Goal: Task Accomplishment & Management: Use online tool/utility

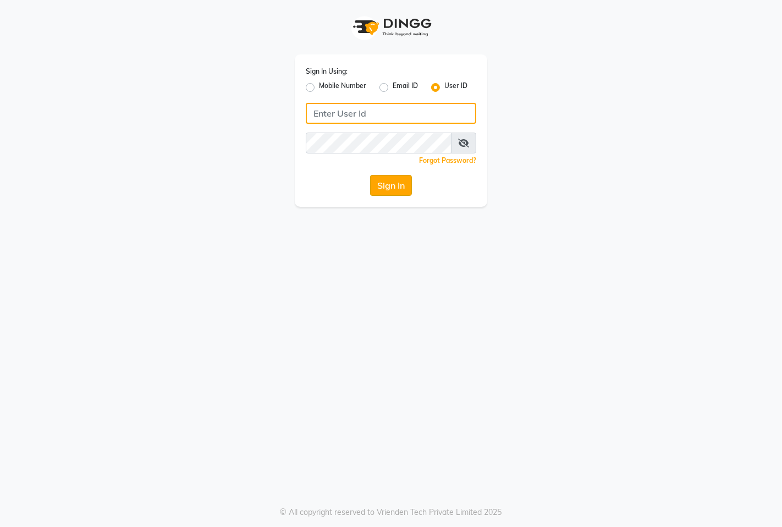
type input "8767730198"
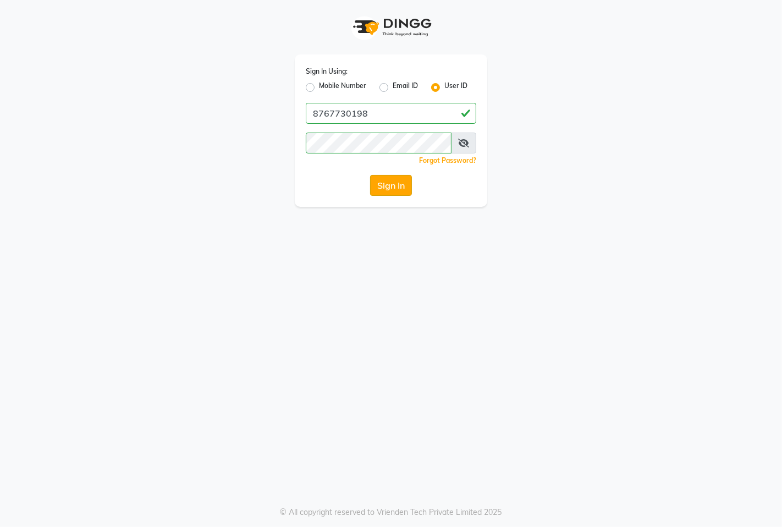
click at [404, 188] on button "Sign In" at bounding box center [391, 185] width 42 height 21
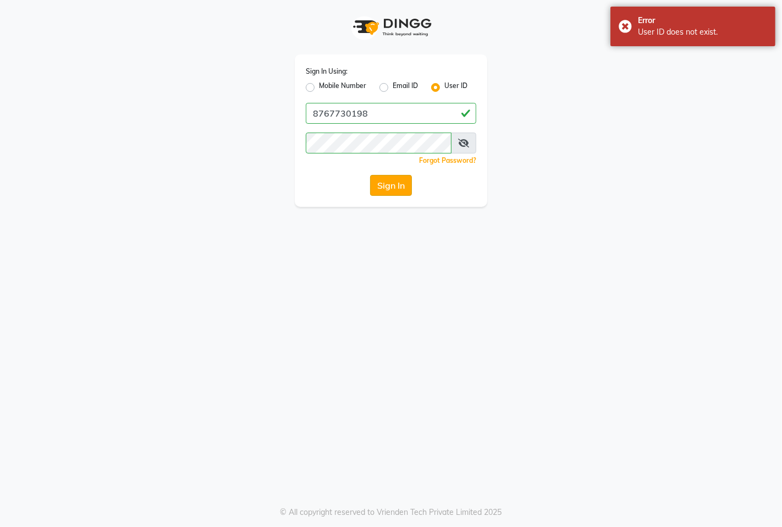
click at [389, 178] on button "Sign In" at bounding box center [391, 185] width 42 height 21
click at [319, 85] on label "Mobile Number" at bounding box center [342, 87] width 47 height 13
click at [319, 85] on input "Mobile Number" at bounding box center [322, 84] width 7 height 7
radio input "true"
radio input "false"
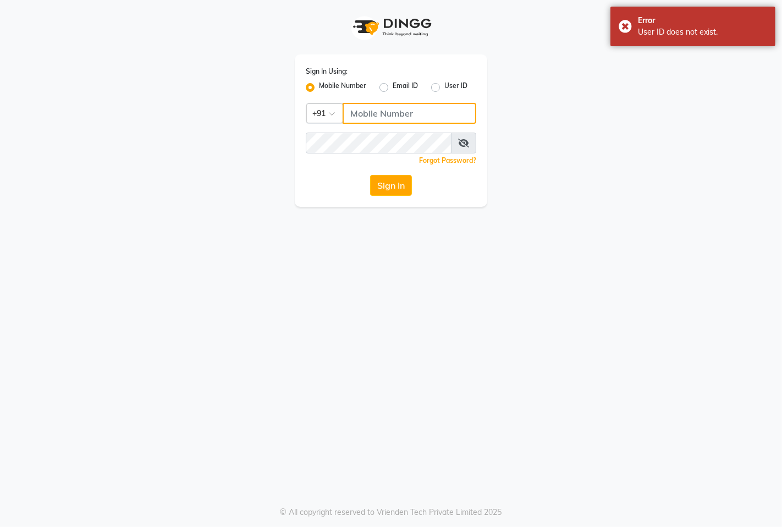
click at [390, 114] on input "Username" at bounding box center [410, 113] width 134 height 21
type input "8767730198"
click at [403, 184] on button "Sign In" at bounding box center [391, 185] width 42 height 21
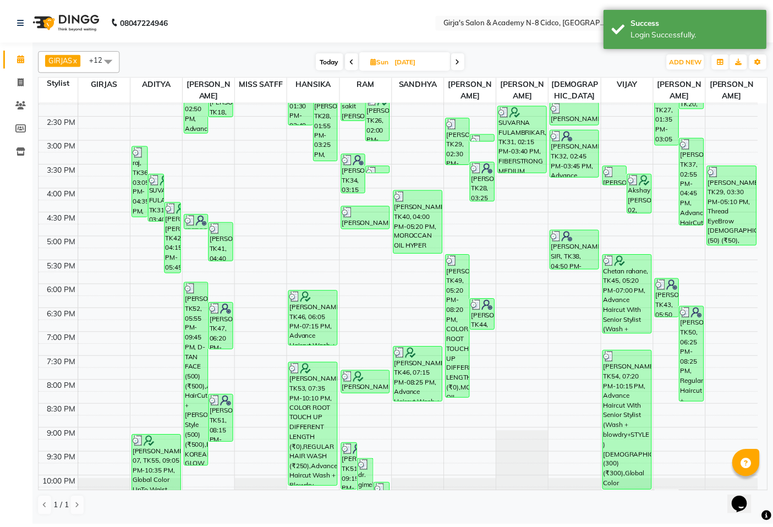
scroll to position [338, 0]
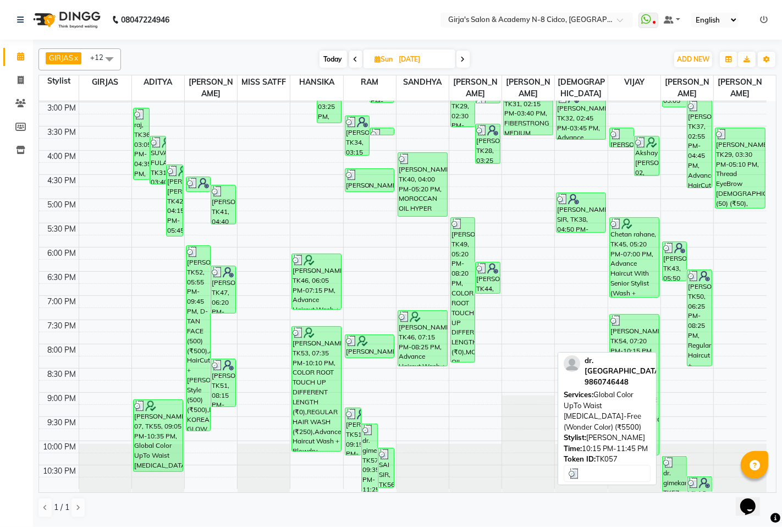
click at [673, 467] on img at bounding box center [669, 462] width 11 height 11
select select "3"
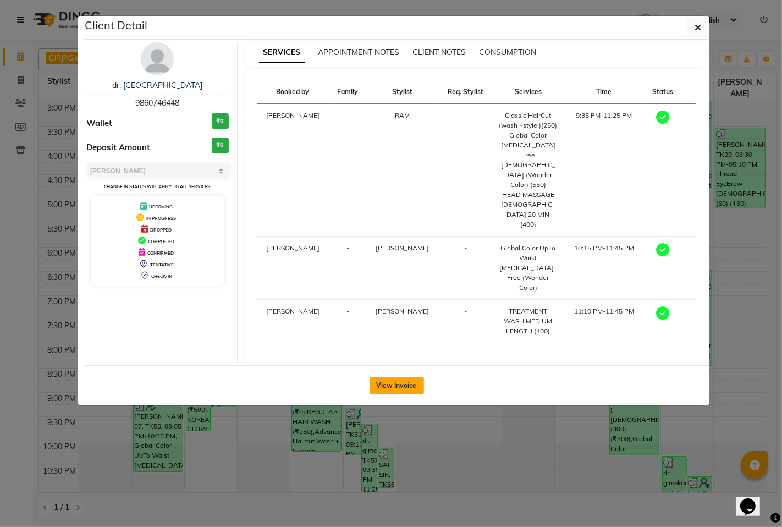
click at [394, 377] on button "View Invoice" at bounding box center [397, 386] width 54 height 18
